Goal: Task Accomplishment & Management: Manage account settings

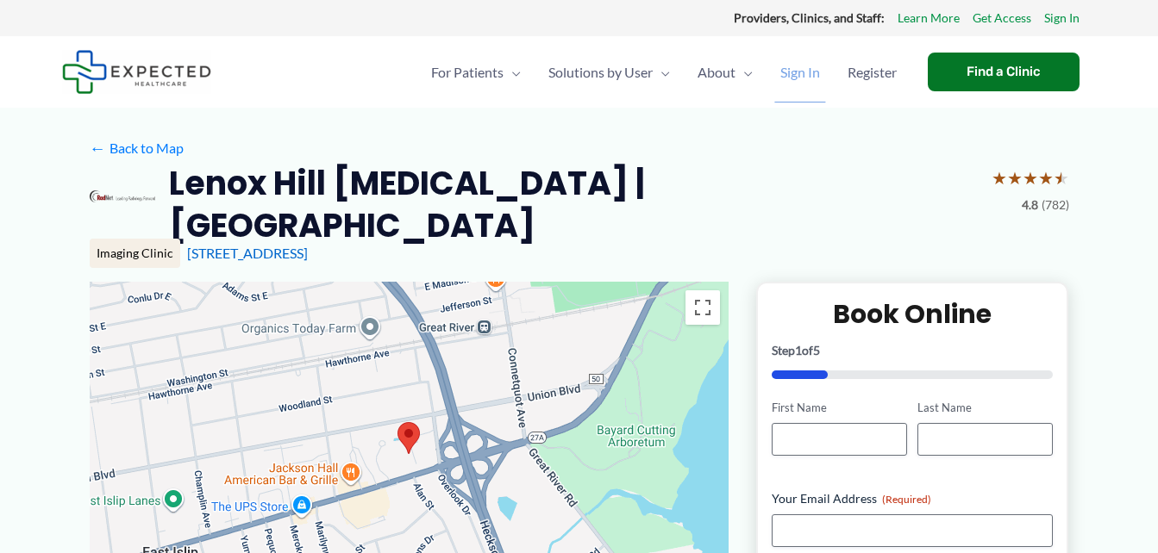
click at [789, 67] on span "Sign In" at bounding box center [800, 72] width 40 height 60
click at [789, 72] on span "Sign In" at bounding box center [800, 72] width 40 height 60
click at [799, 71] on span "Sign In" at bounding box center [800, 72] width 40 height 60
